Goal: Navigation & Orientation: Find specific page/section

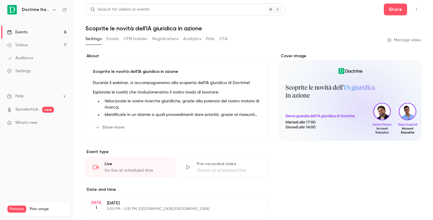
click at [49, 33] on link "Events 6" at bounding box center [37, 32] width 74 height 13
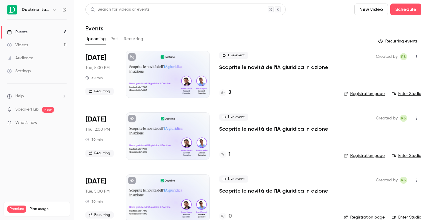
click at [233, 93] on div "2" at bounding box center [276, 93] width 115 height 8
click at [230, 92] on h4 "2" at bounding box center [229, 93] width 3 height 8
click at [56, 11] on button "button" at bounding box center [54, 9] width 7 height 7
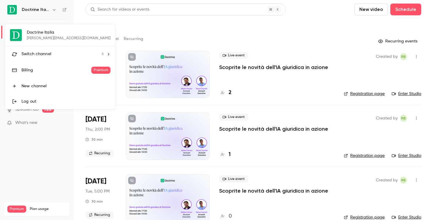
click at [102, 55] on span "6" at bounding box center [103, 54] width 2 height 6
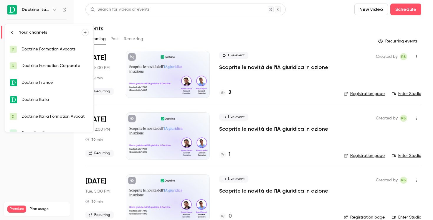
scroll to position [9, 0]
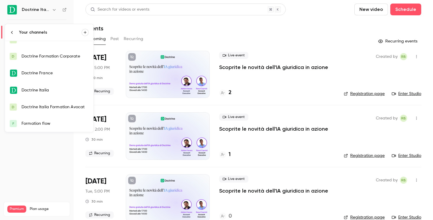
click at [62, 108] on div "Doctrine Italia Formation Avocat" at bounding box center [54, 107] width 67 height 6
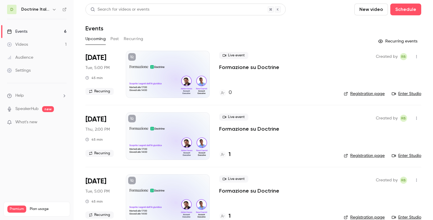
click at [62, 31] on link "Events 6" at bounding box center [37, 31] width 74 height 13
click at [48, 11] on h6 "Doctrine Italia Formation Avocat" at bounding box center [35, 9] width 28 height 6
click at [52, 8] on icon "button" at bounding box center [54, 9] width 5 height 5
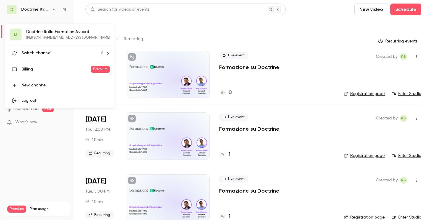
click at [57, 54] on div "Switch channel 6" at bounding box center [62, 53] width 82 height 6
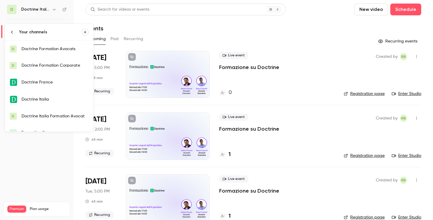
click at [64, 100] on div "Doctrine Italia" at bounding box center [54, 99] width 67 height 6
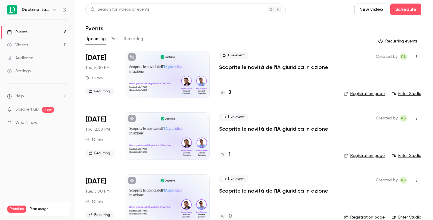
click at [222, 93] on icon at bounding box center [223, 93] width 4 height 4
